Goal: Check status: Check status

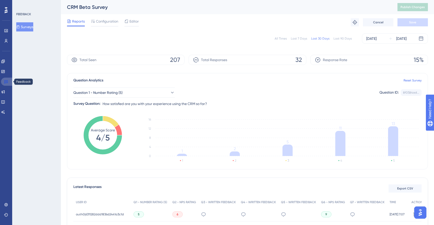
click at [7, 84] on link at bounding box center [7, 82] width 12 height 8
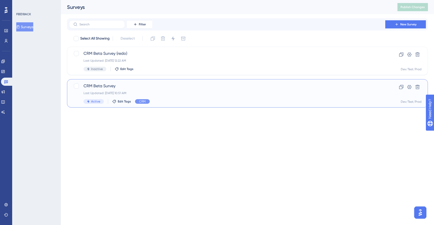
click at [102, 88] on span "CRM Beta Survey" at bounding box center [227, 86] width 287 height 6
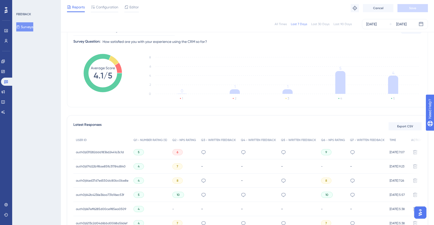
scroll to position [74, 0]
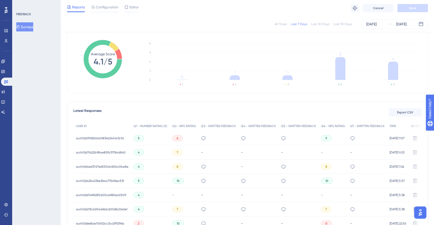
click at [178, 140] on div "6" at bounding box center [177, 138] width 10 height 6
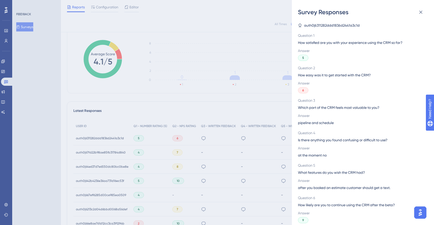
click at [201, 95] on div "Survey Responses auth0|6311282ddd1836d2441a3c1d Question 1 How satisfied are yo…" at bounding box center [217, 112] width 434 height 225
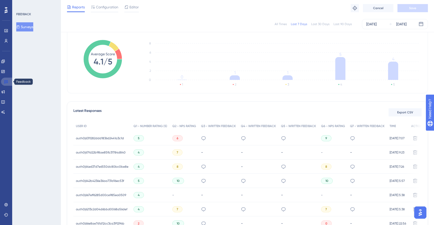
click at [7, 81] on icon at bounding box center [6, 81] width 4 height 3
